Goal: Information Seeking & Learning: Learn about a topic

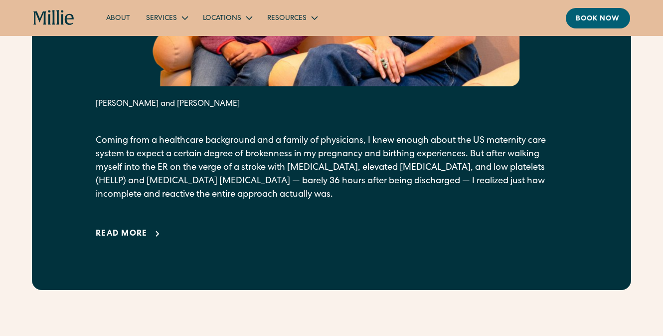
scroll to position [698, 0]
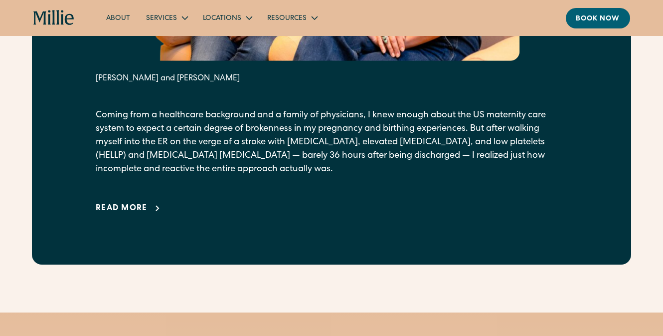
click at [139, 211] on div "Read more" at bounding box center [122, 208] width 52 height 12
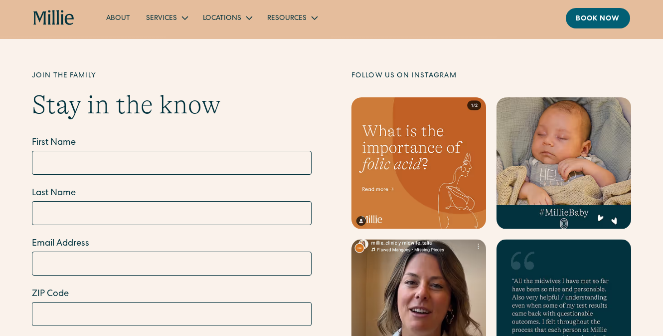
scroll to position [3859, 0]
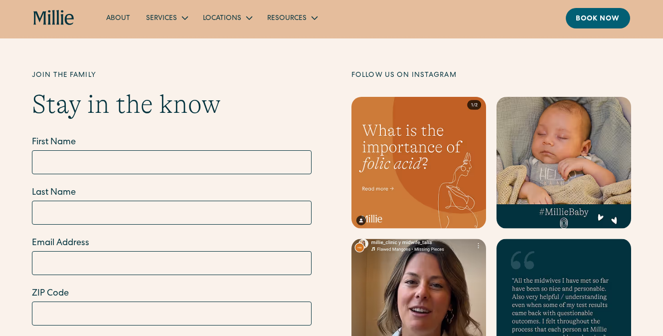
click at [409, 166] on link at bounding box center [419, 163] width 135 height 132
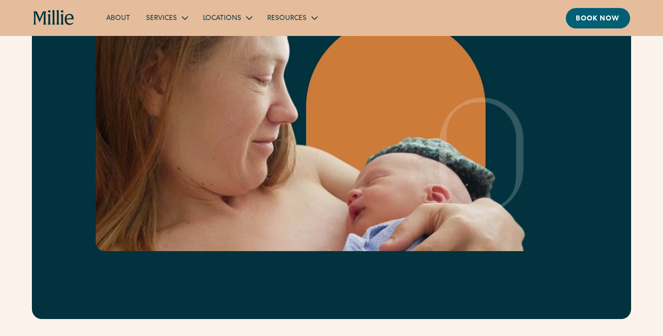
scroll to position [1617, 0]
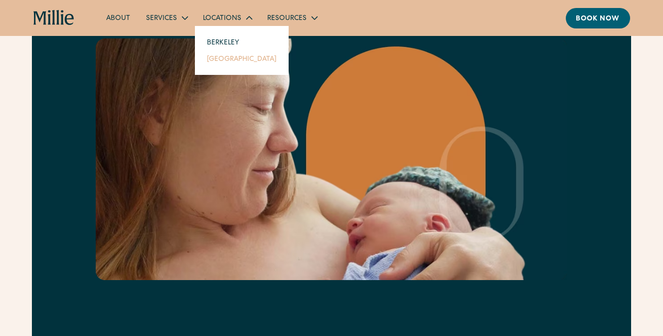
click at [224, 59] on link "[GEOGRAPHIC_DATA]" at bounding box center [242, 58] width 86 height 16
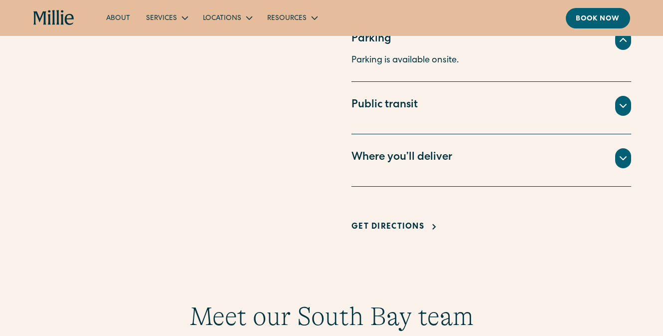
scroll to position [722, 0]
click at [440, 166] on div "Where you’ll deliver" at bounding box center [492, 159] width 280 height 20
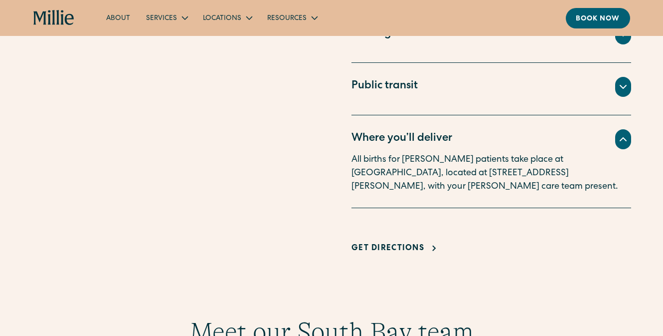
click at [502, 148] on div "Where you’ll deliver" at bounding box center [492, 139] width 280 height 20
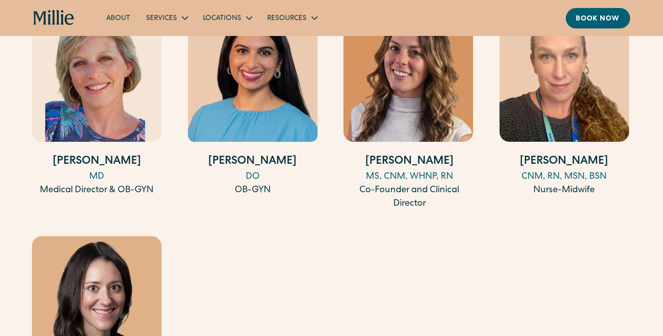
scroll to position [1052, 0]
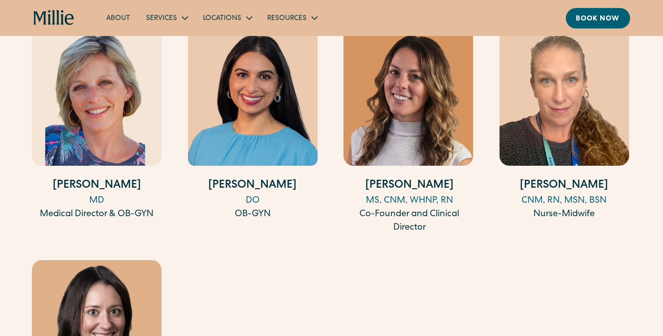
click at [262, 98] on img at bounding box center [253, 96] width 130 height 140
click at [568, 134] on img at bounding box center [565, 96] width 130 height 140
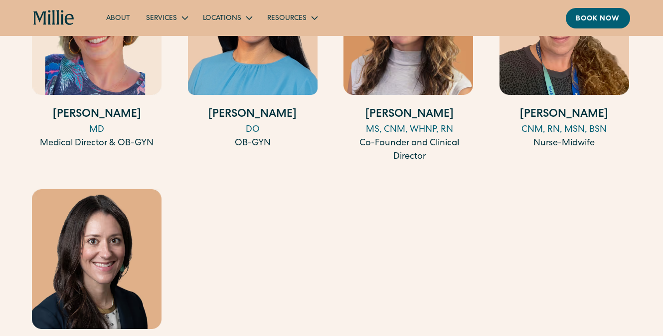
click at [107, 236] on img at bounding box center [97, 259] width 130 height 140
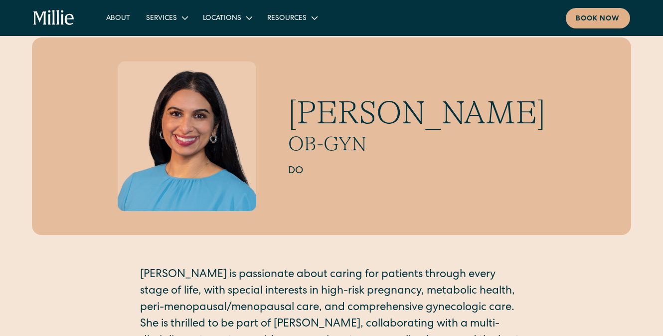
scroll to position [26, 0]
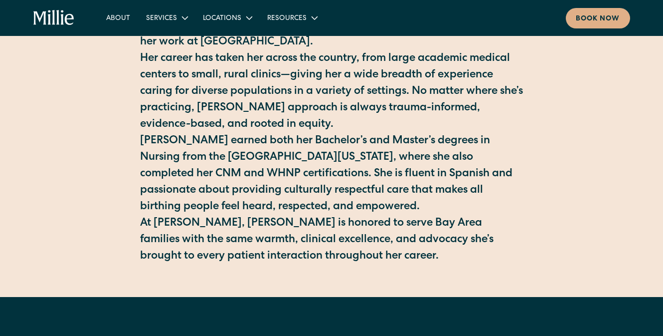
scroll to position [332, 0]
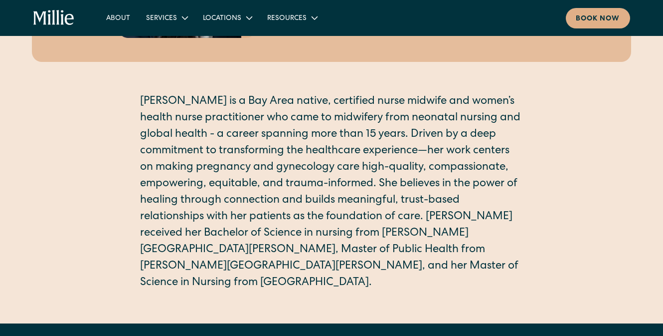
scroll to position [207, 0]
